Goal: Find specific page/section: Find specific page/section

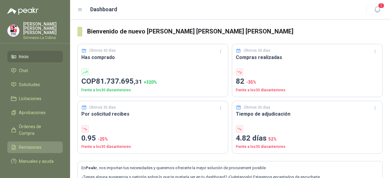
click at [38, 144] on span "Remisiones" at bounding box center [30, 147] width 23 height 7
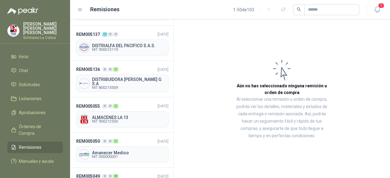
scroll to position [488, 0]
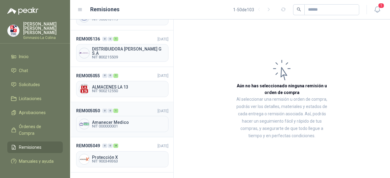
click at [132, 125] on span "NIT 000000001" at bounding box center [129, 127] width 74 height 4
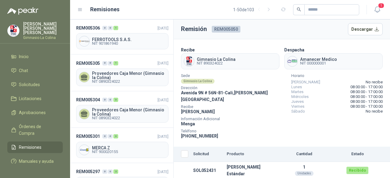
click at [30, 144] on span "Remisiones" at bounding box center [30, 147] width 23 height 7
